Goal: Task Accomplishment & Management: Manage account settings

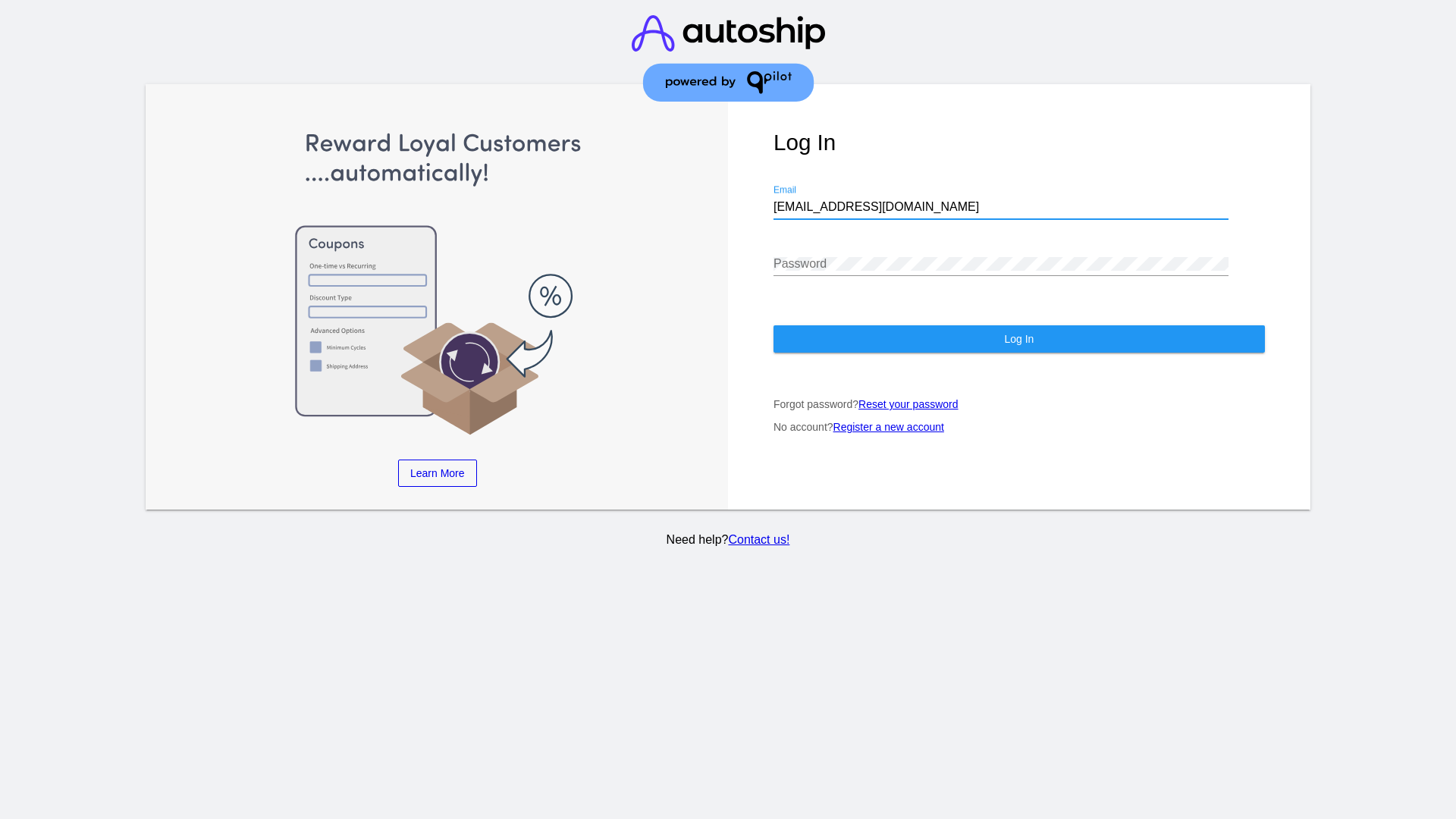
type input "[EMAIL_ADDRESS][DOMAIN_NAME]"
click at [1018, 338] on span "Log In" at bounding box center [1019, 338] width 30 height 12
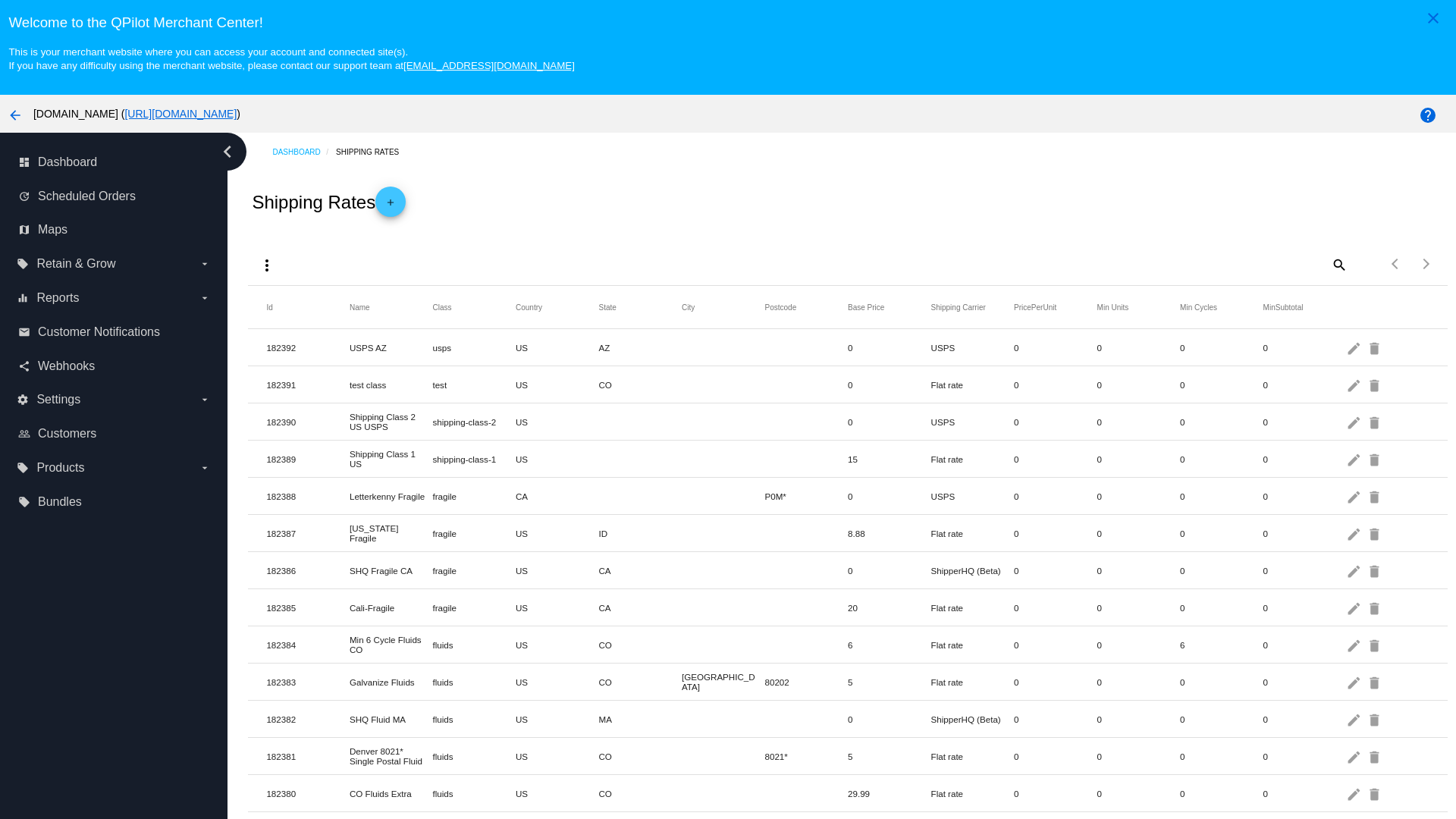
click at [267, 265] on mat-icon "more_vert" at bounding box center [267, 265] width 19 height 19
click at [296, 302] on button "file_download Export" at bounding box center [296, 301] width 88 height 36
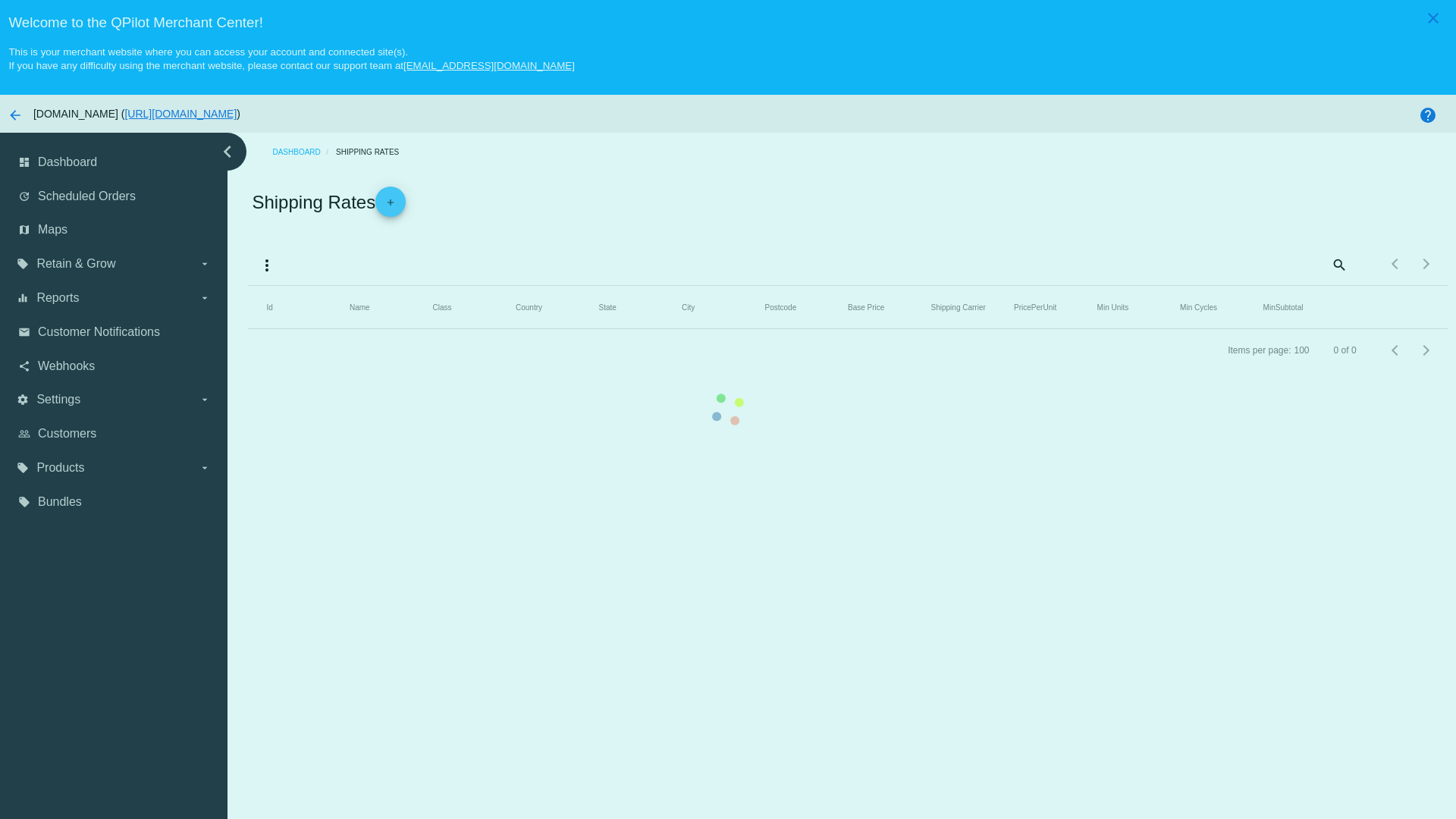
click at [267, 265] on mat-icon "more_vert" at bounding box center [267, 265] width 19 height 19
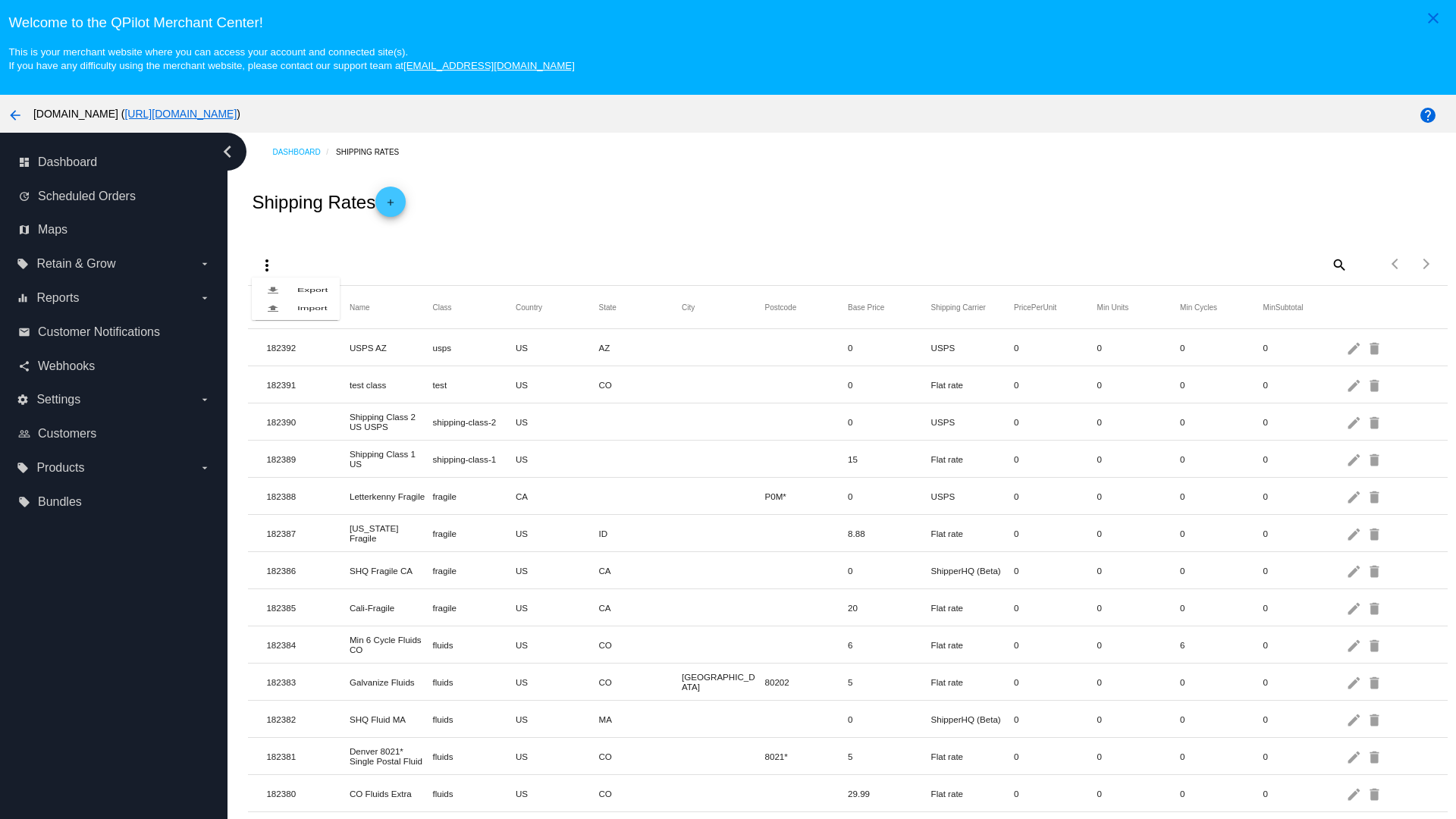
click at [296, 317] on button "file_upload Import" at bounding box center [296, 308] width 88 height 19
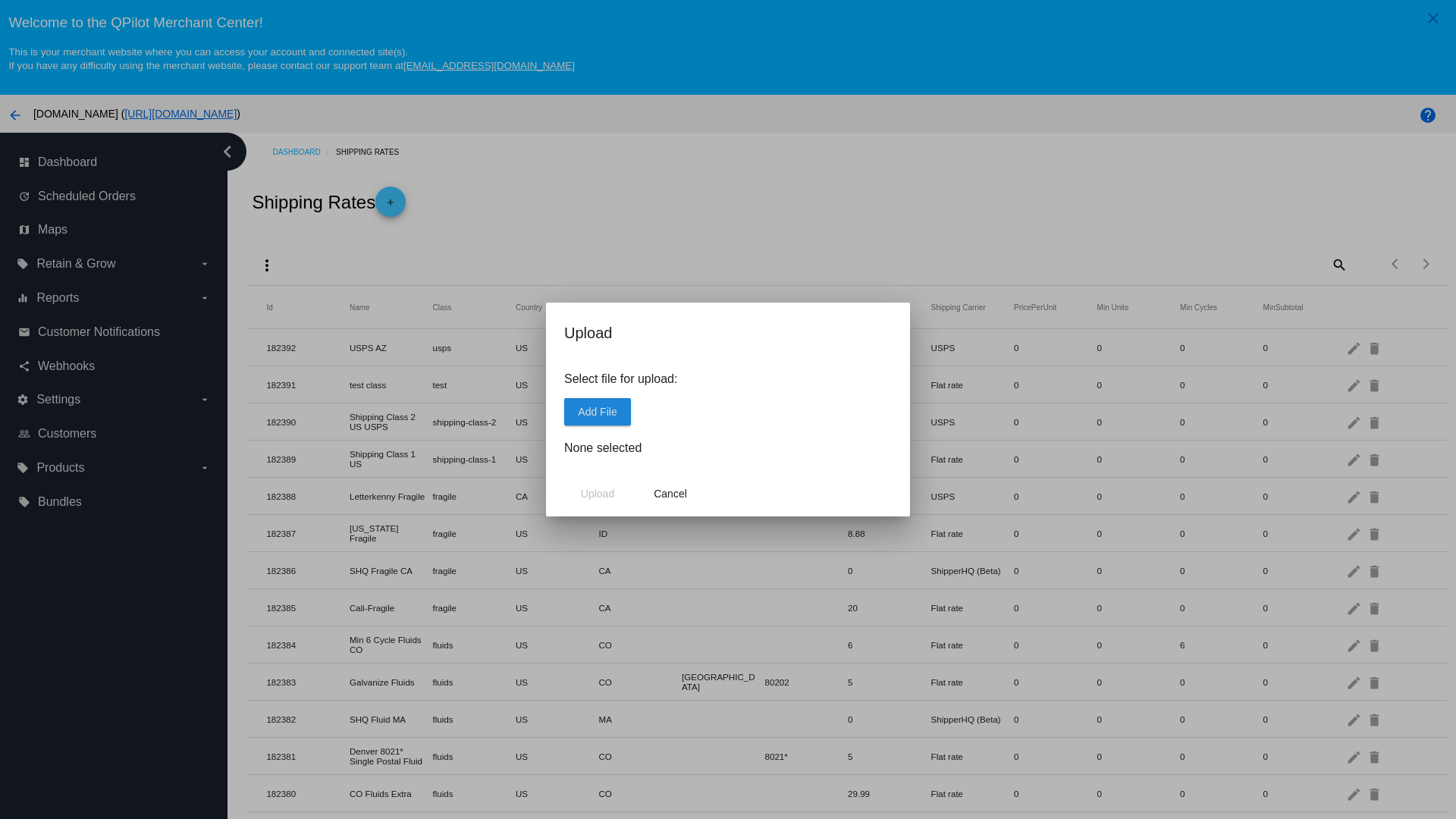
click at [598, 411] on span "Add File" at bounding box center [597, 411] width 39 height 12
click at [598, 494] on span "Upload" at bounding box center [597, 493] width 33 height 12
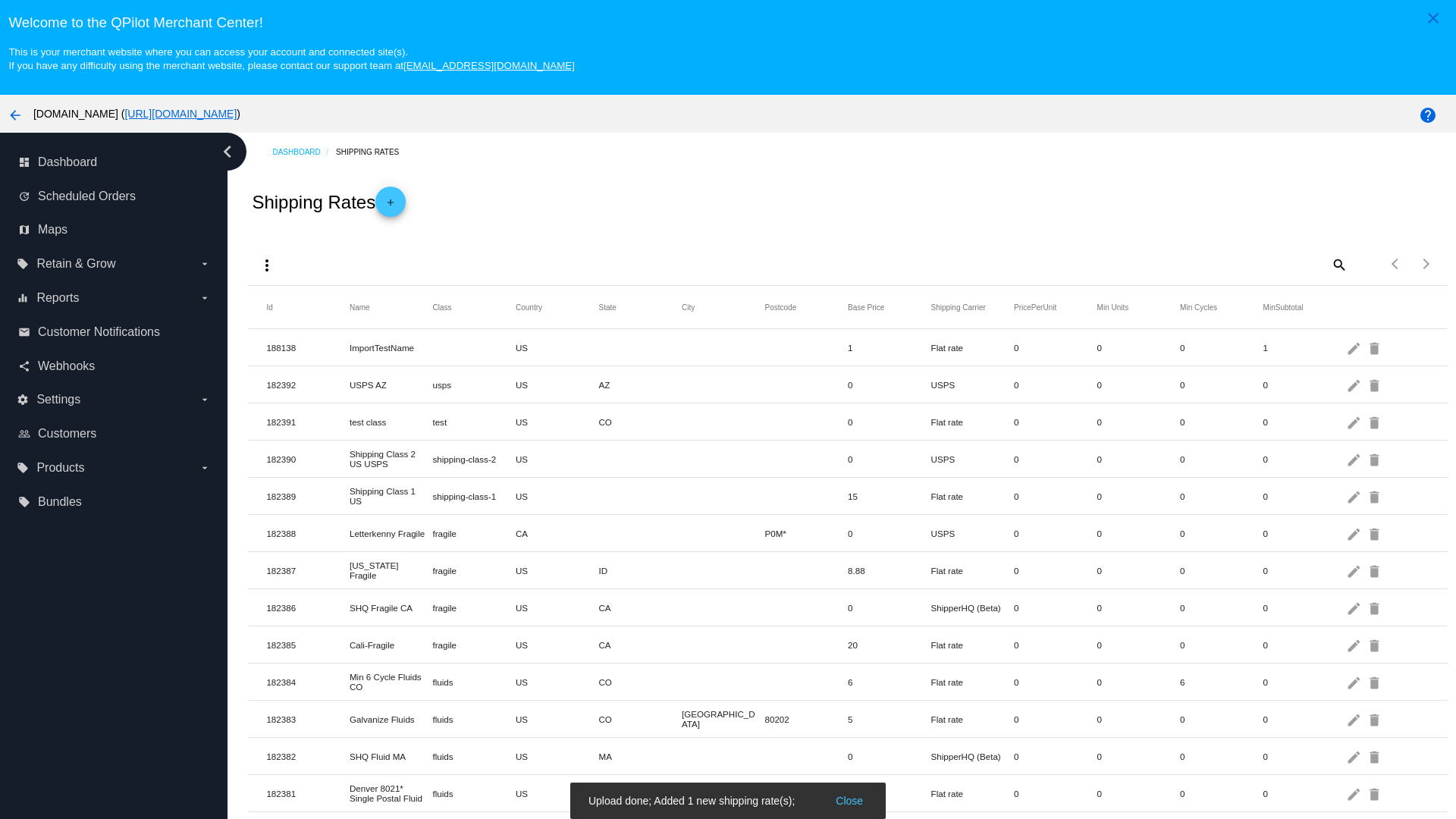
click at [1375, 347] on mat-icon "delete" at bounding box center [1375, 347] width 19 height 23
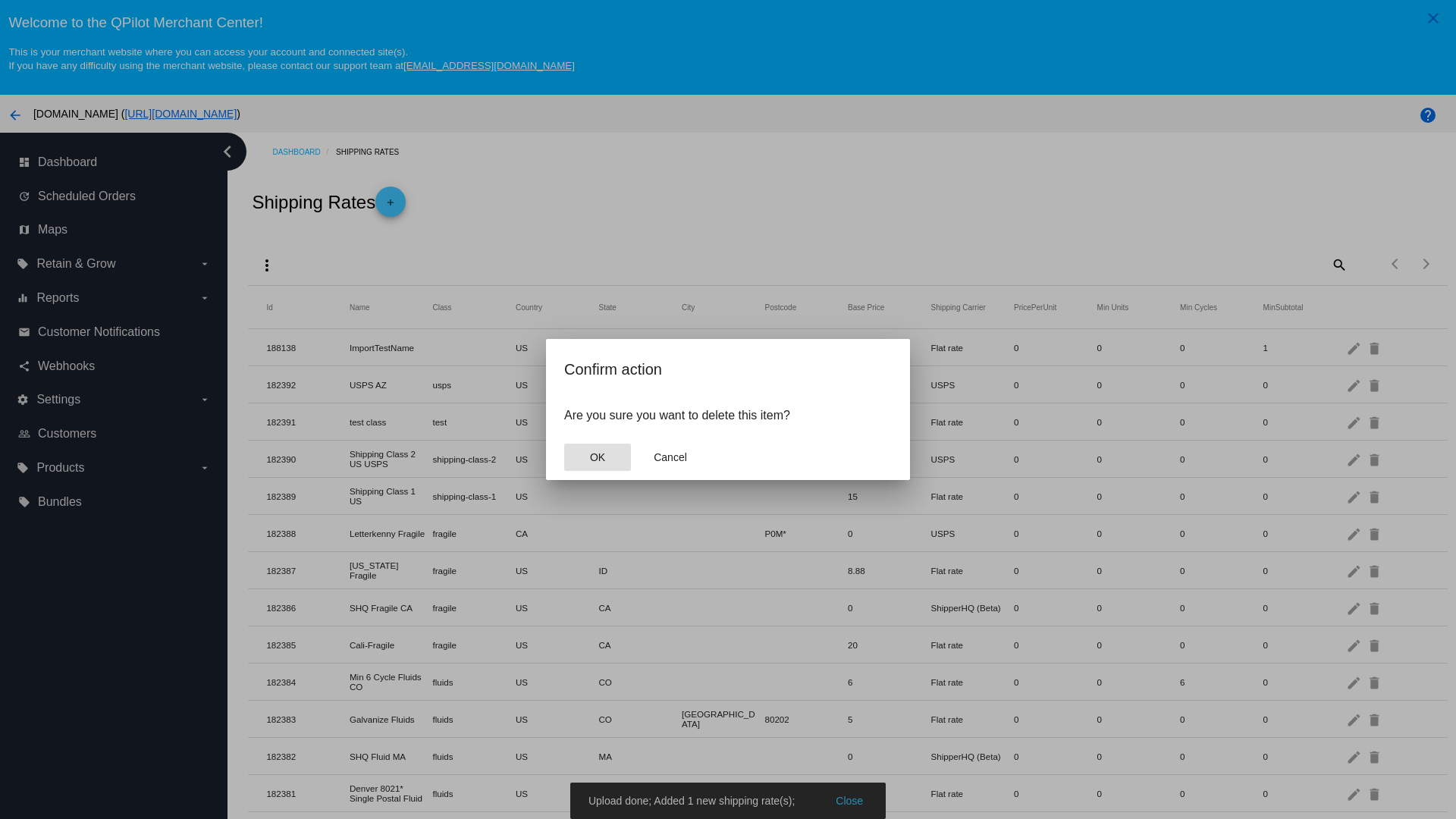
click at [598, 457] on span "OK" at bounding box center [597, 456] width 15 height 12
